Goal: Find specific page/section: Find specific page/section

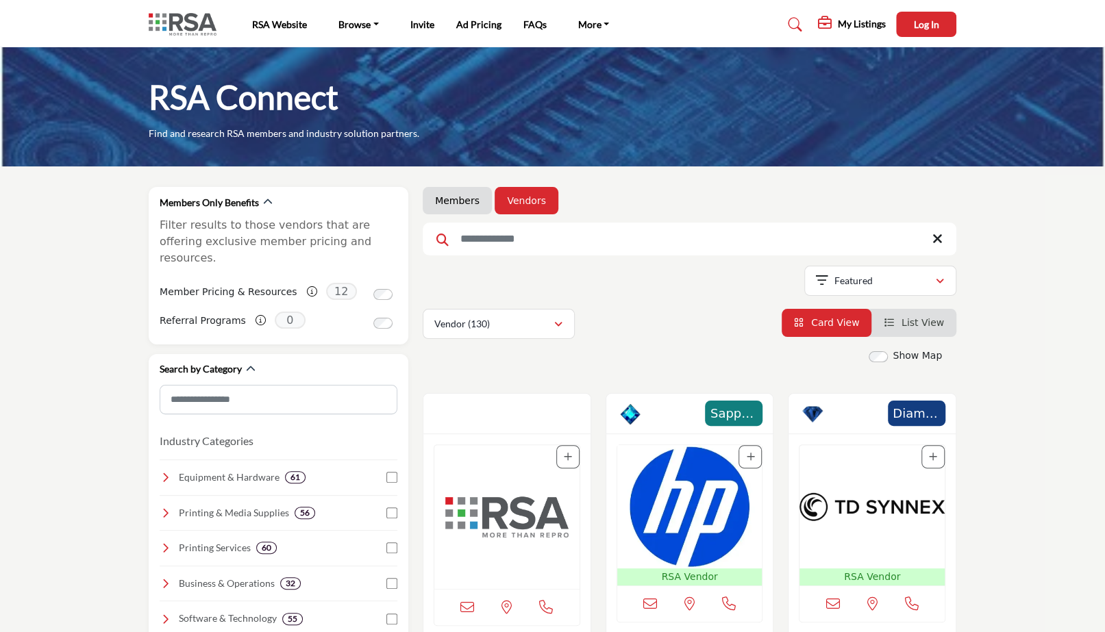
click at [453, 202] on link "Members" at bounding box center [457, 201] width 45 height 14
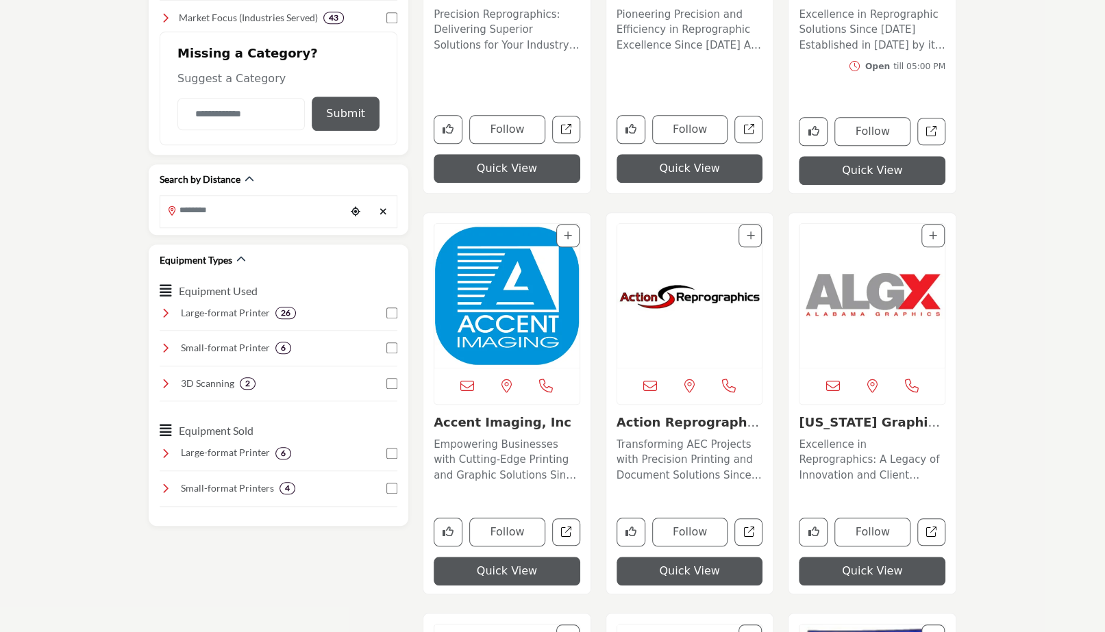
scroll to position [592, 0]
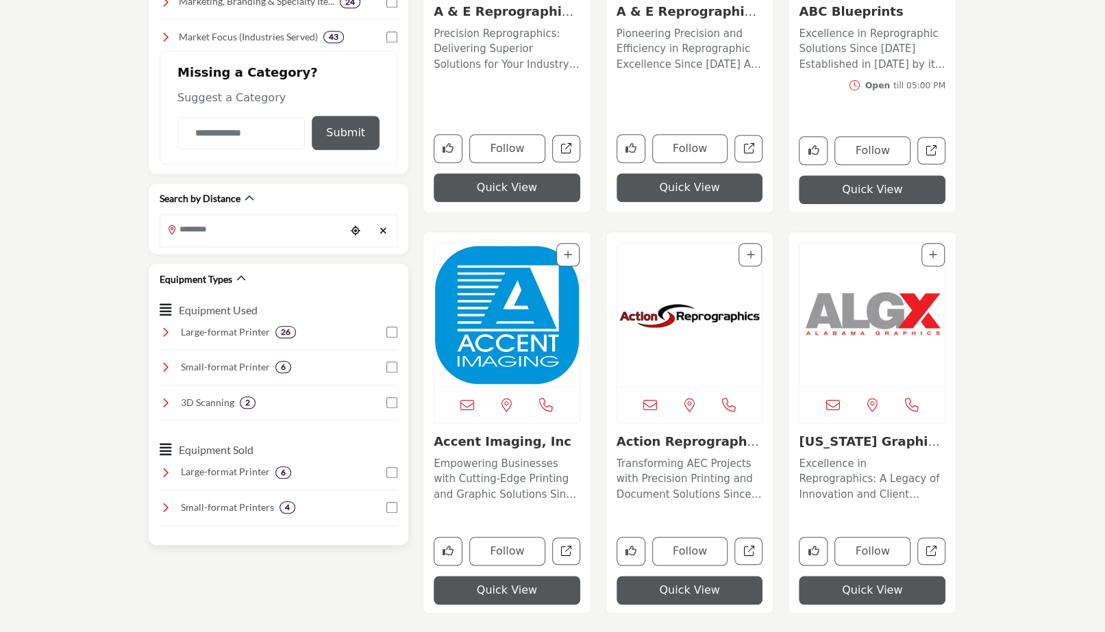
click at [164, 467] on icon at bounding box center [165, 472] width 11 height 11
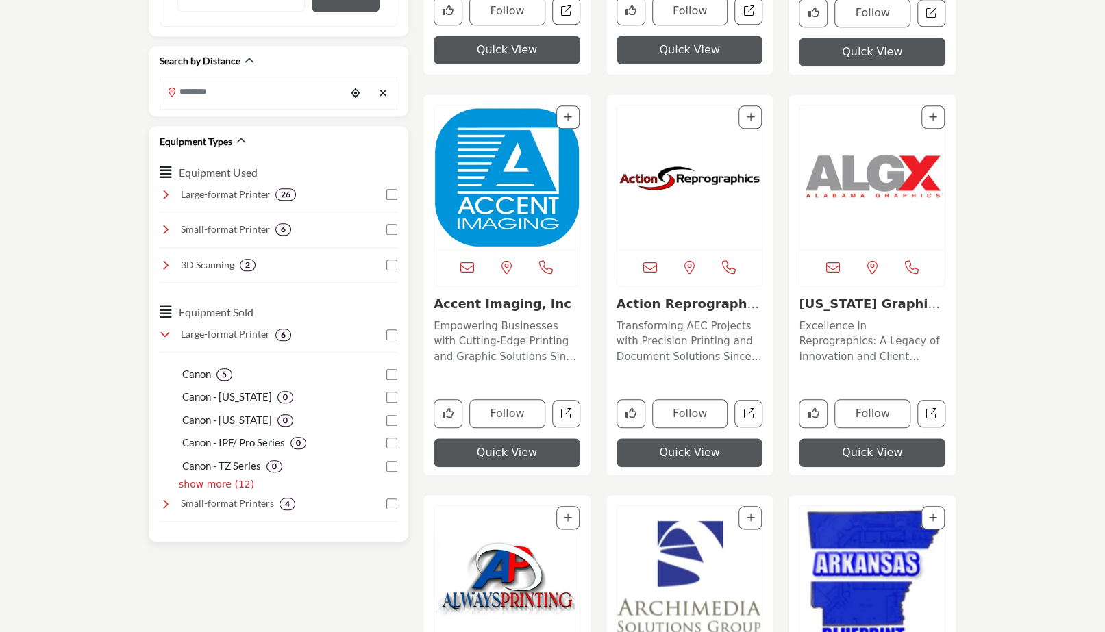
scroll to position [730, 0]
click at [164, 505] on icon at bounding box center [165, 503] width 11 height 11
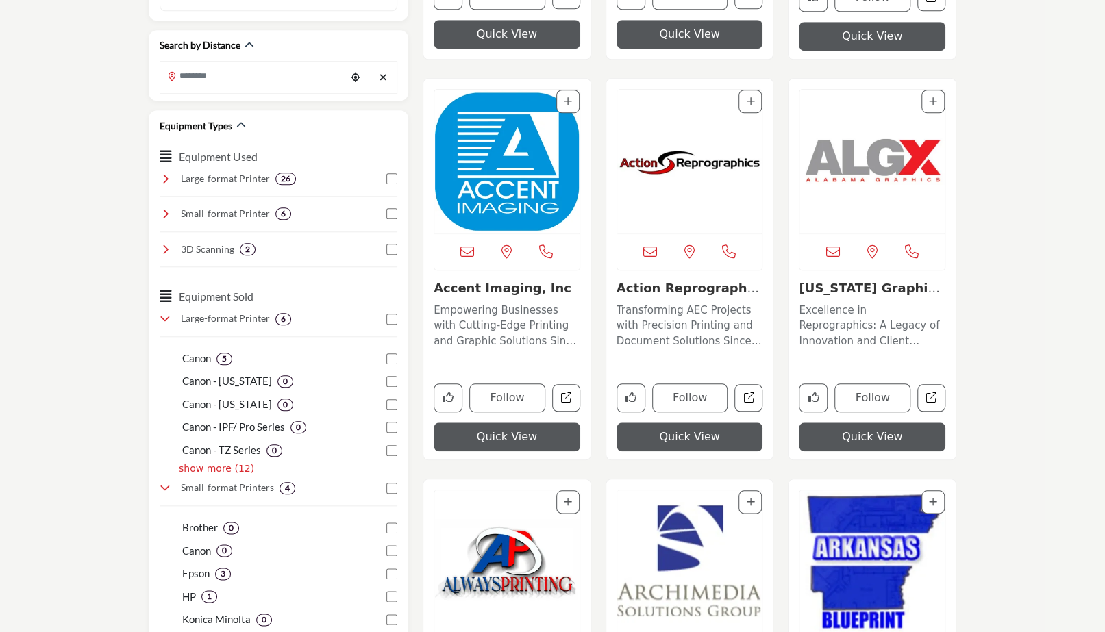
scroll to position [633, 0]
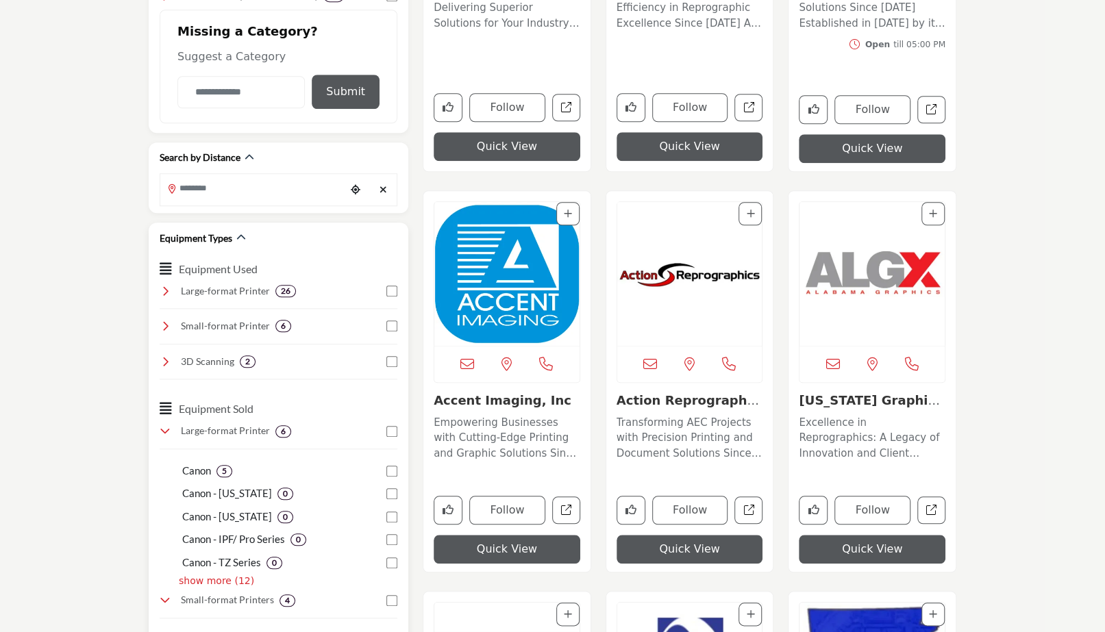
click at [162, 292] on icon at bounding box center [165, 291] width 11 height 11
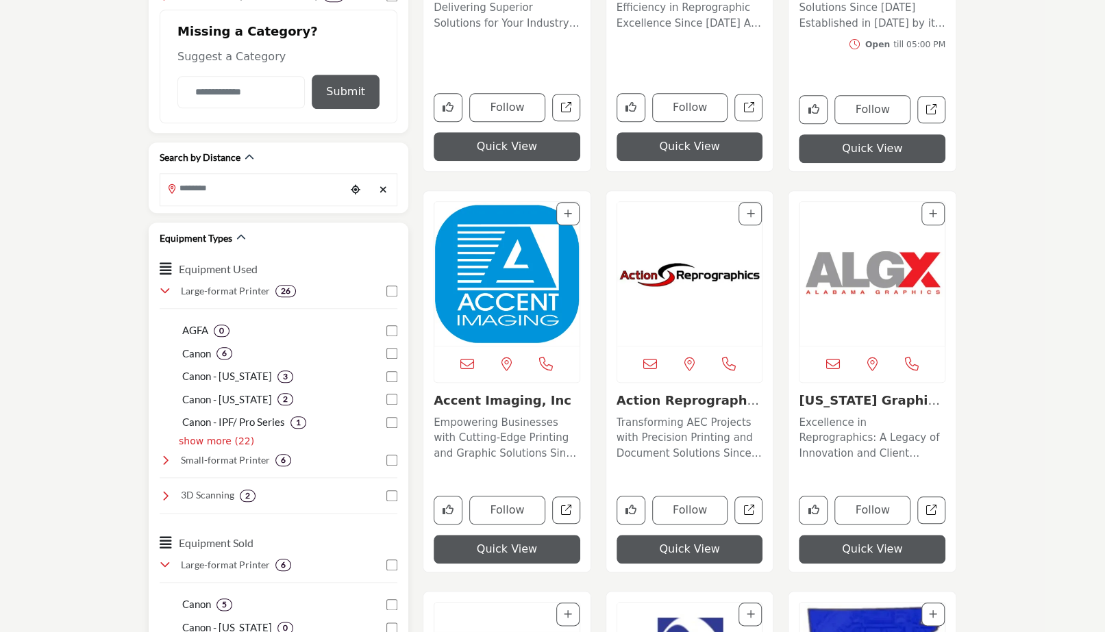
click at [164, 459] on icon at bounding box center [165, 460] width 11 height 11
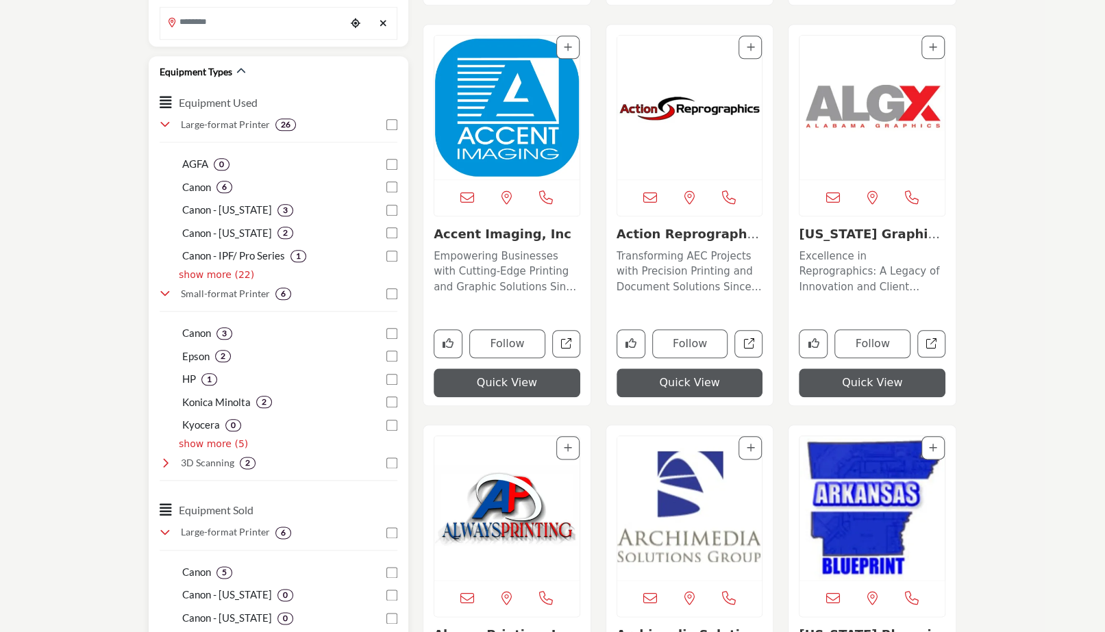
scroll to position [800, 0]
click at [168, 461] on icon at bounding box center [165, 462] width 11 height 11
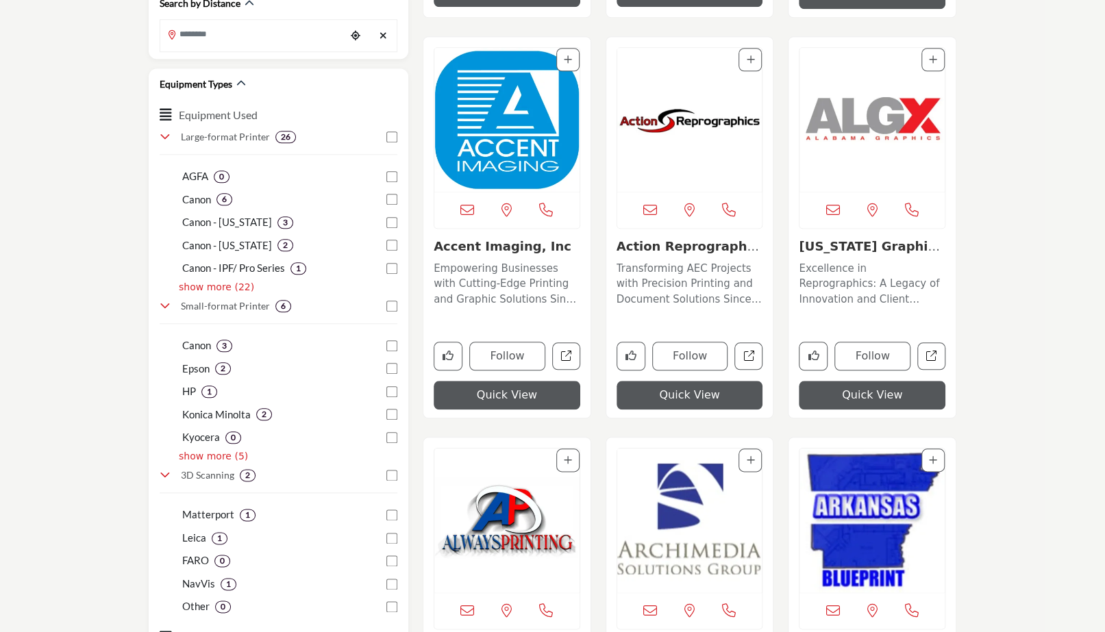
scroll to position [782, 0]
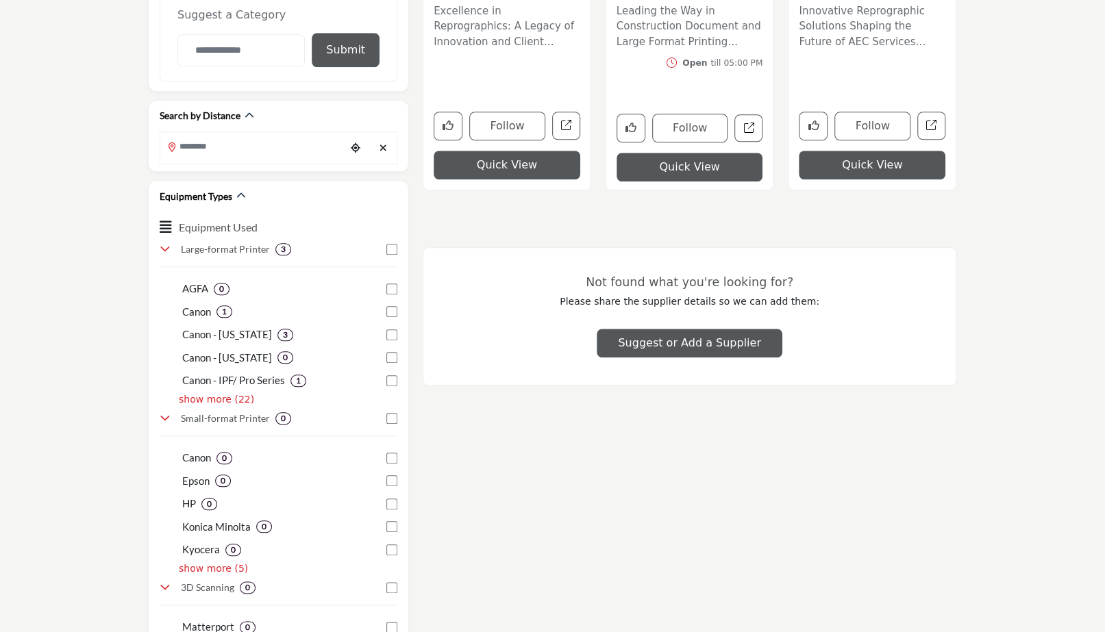
scroll to position [675, 0]
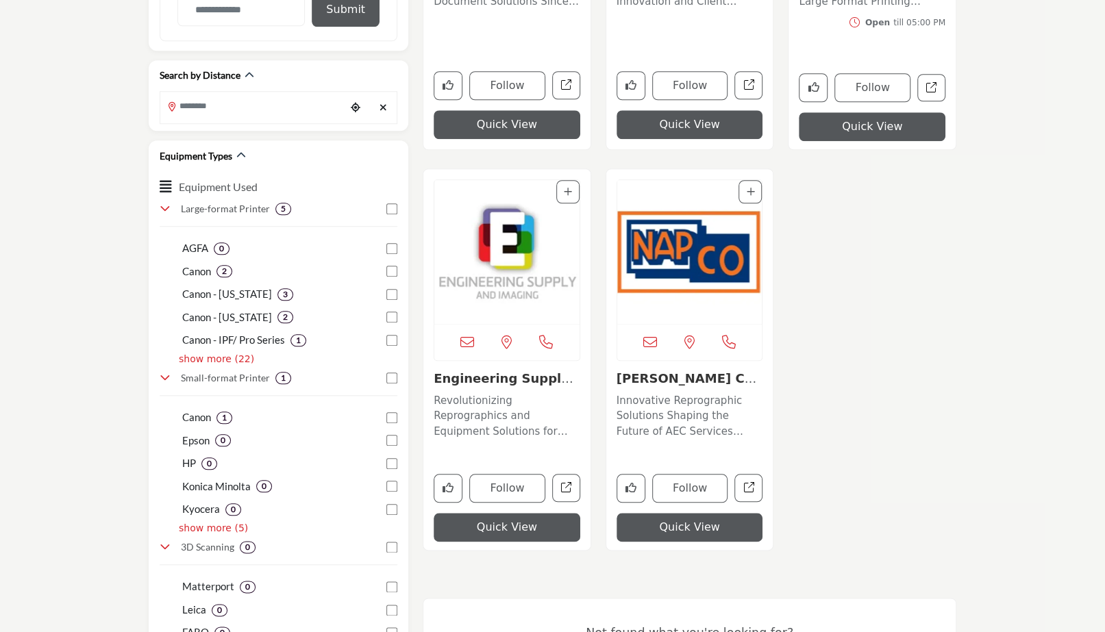
scroll to position [714, 0]
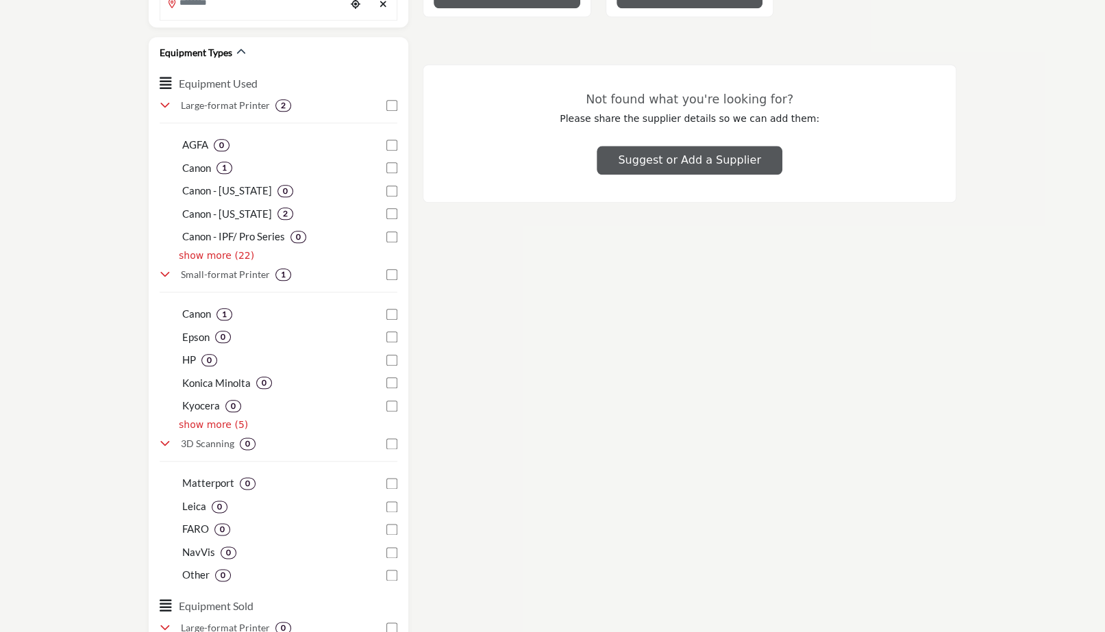
scroll to position [819, 0]
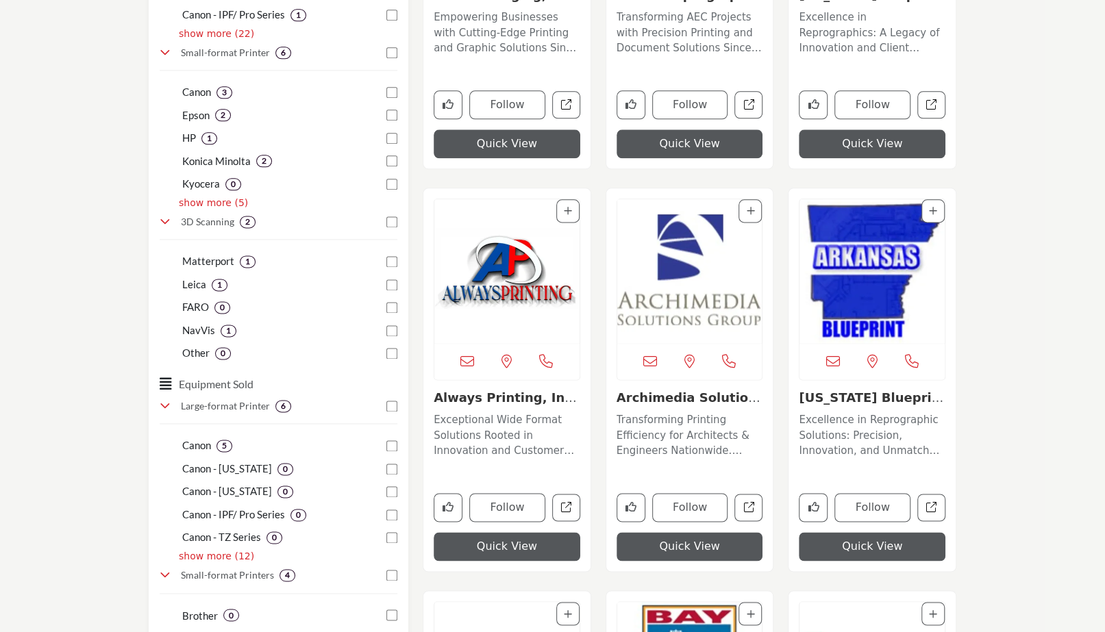
scroll to position [1300, 0]
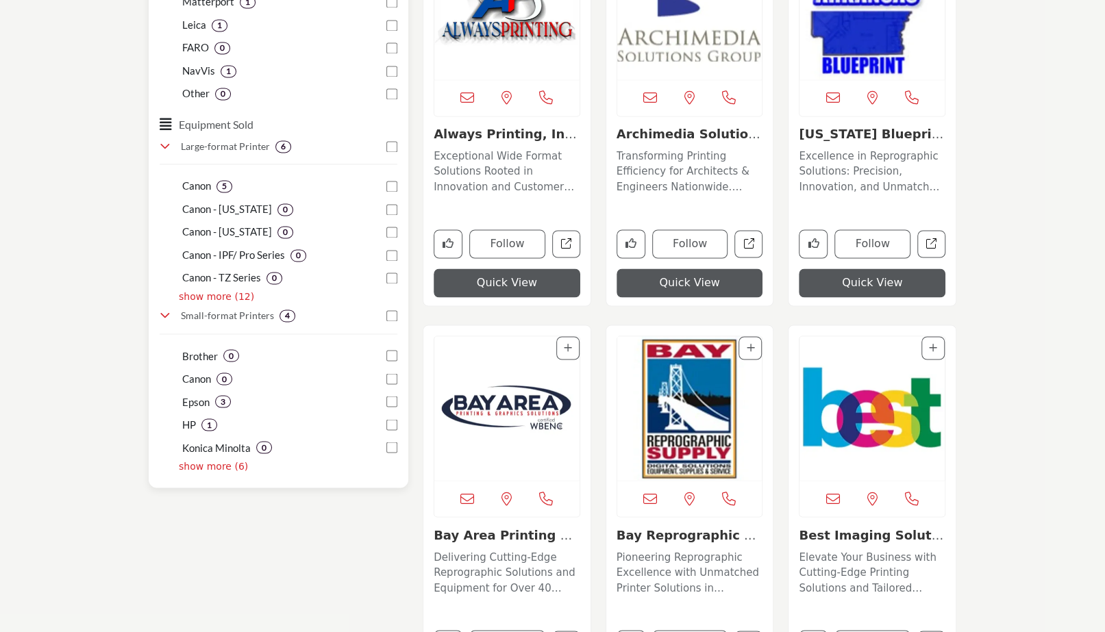
click at [214, 295] on p "show more (12)" at bounding box center [216, 297] width 75 height 14
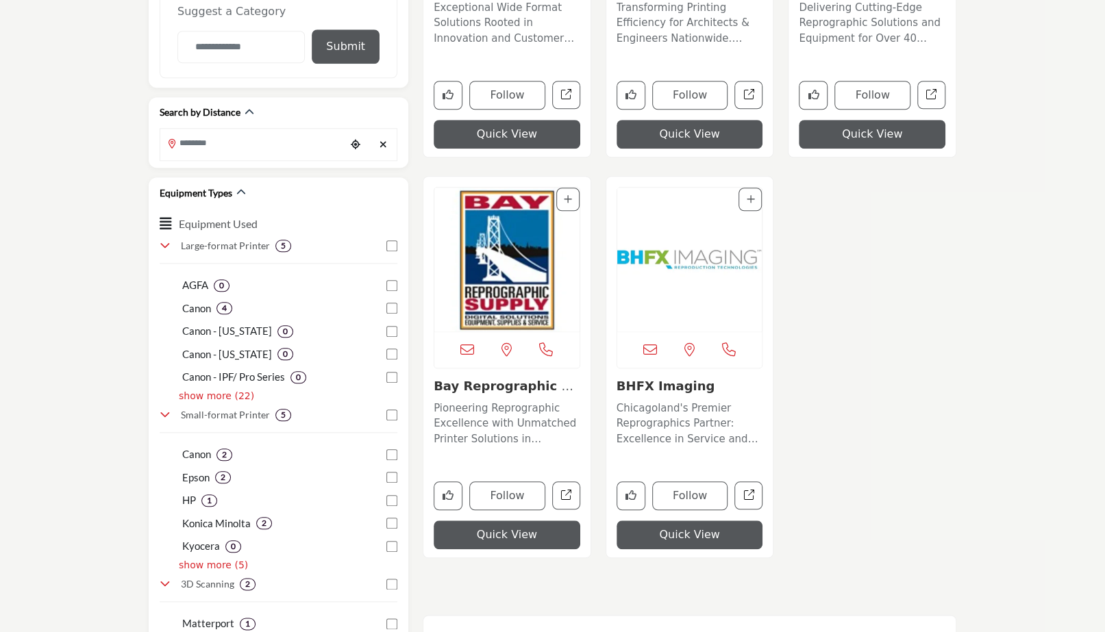
scroll to position [679, 0]
